Goal: Submit feedback/report problem

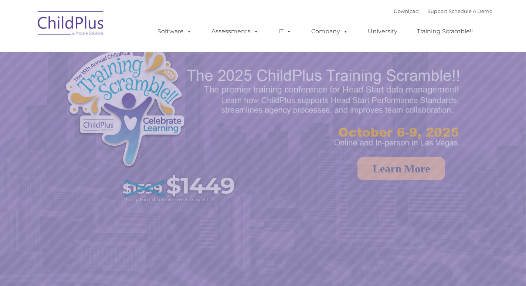
select select "MEDIUM"
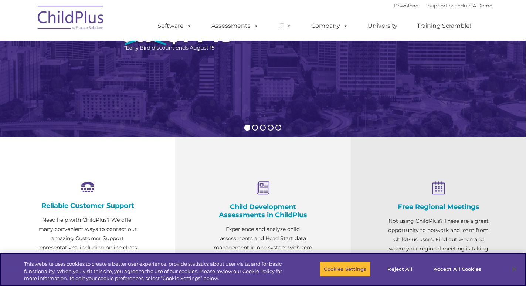
scroll to position [151, 0]
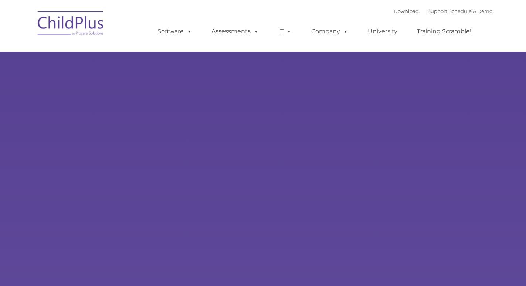
type input ""
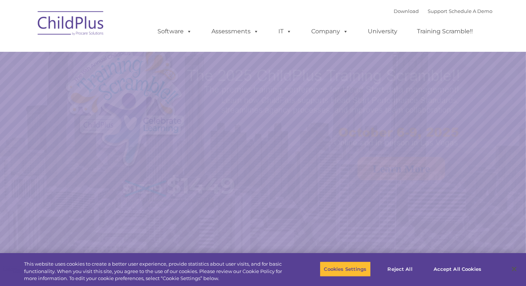
select select "MEDIUM"
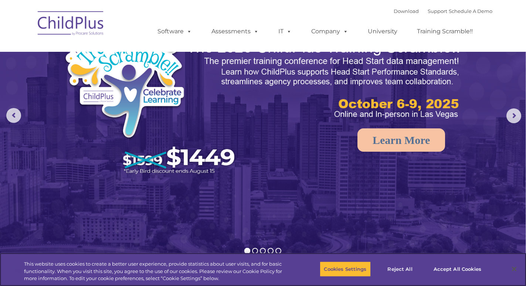
scroll to position [50, 0]
